Goal: Task Accomplishment & Management: Manage account settings

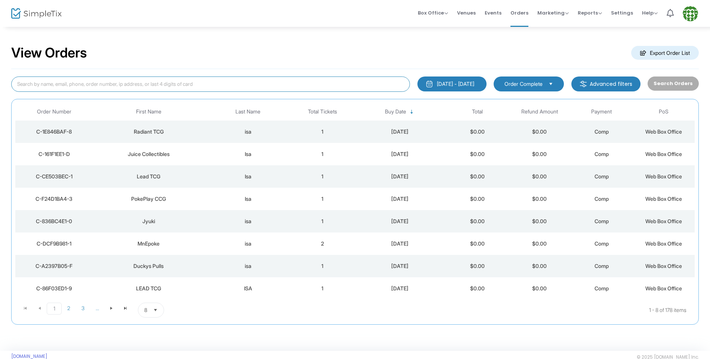
click at [136, 86] on input at bounding box center [210, 84] width 399 height 15
type input "pokefl"
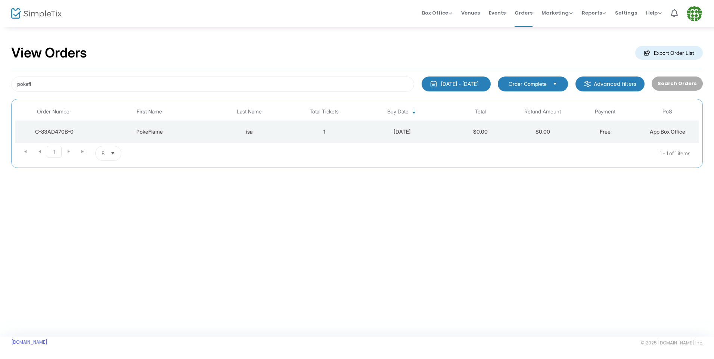
click at [189, 132] on div "PokeFlame" at bounding box center [149, 131] width 109 height 7
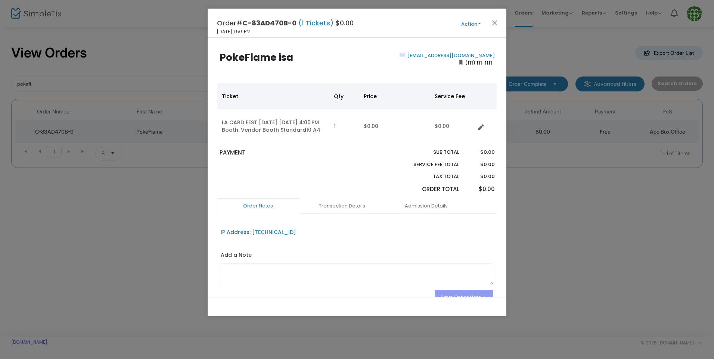
click at [472, 25] on button "Action" at bounding box center [471, 24] width 45 height 8
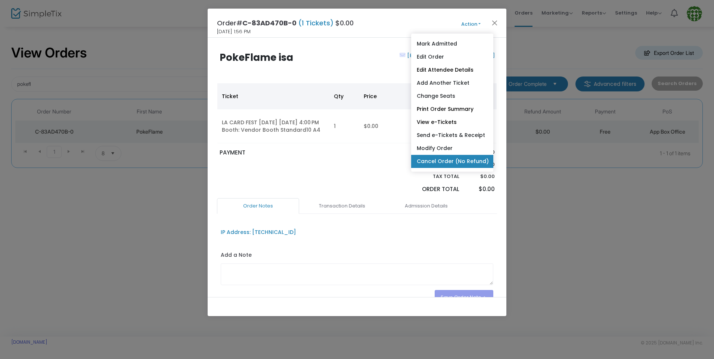
click at [451, 161] on link "Cancel Order (No Refund)" at bounding box center [452, 161] width 82 height 13
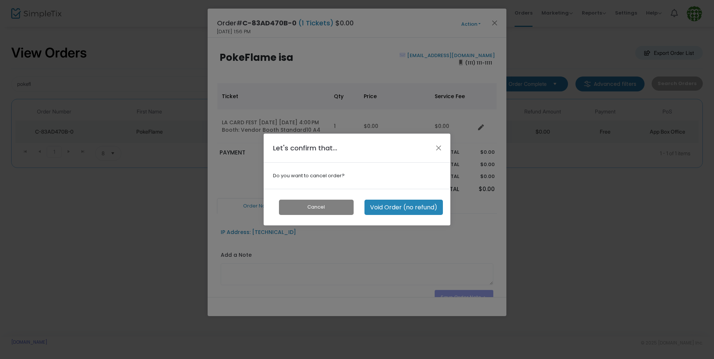
click at [391, 207] on button "Void Order (no refund)" at bounding box center [404, 207] width 78 height 15
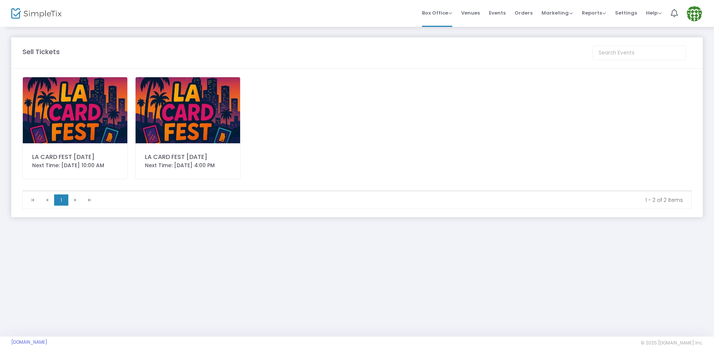
click at [170, 139] on img at bounding box center [188, 110] width 105 height 66
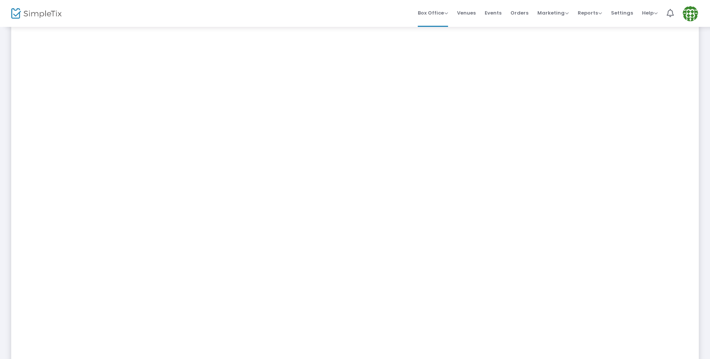
scroll to position [149, 0]
